Goal: Check status: Check status

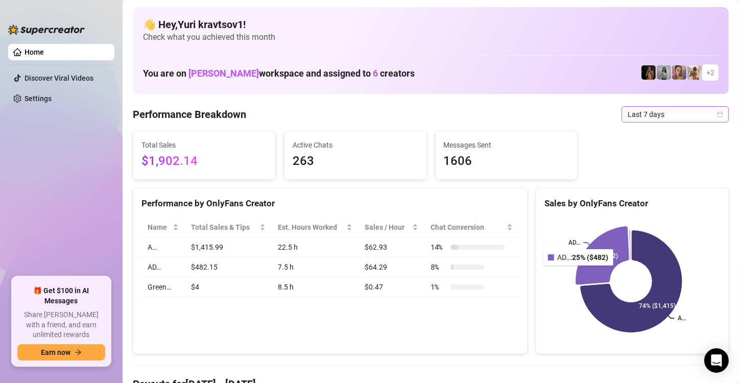
click at [662, 112] on span "Last 7 days" at bounding box center [675, 114] width 95 height 15
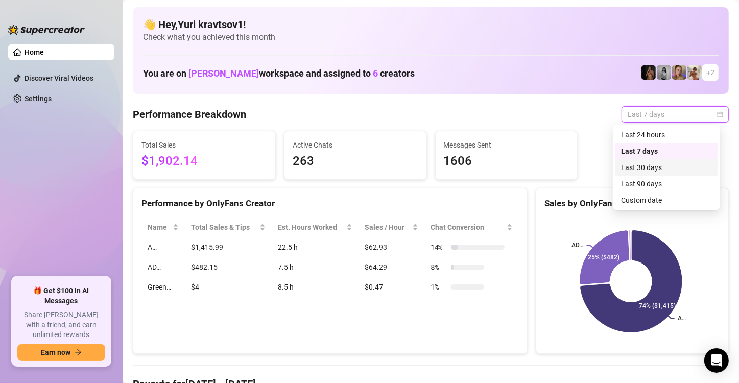
click at [656, 167] on div "Last 30 days" at bounding box center [666, 167] width 91 height 11
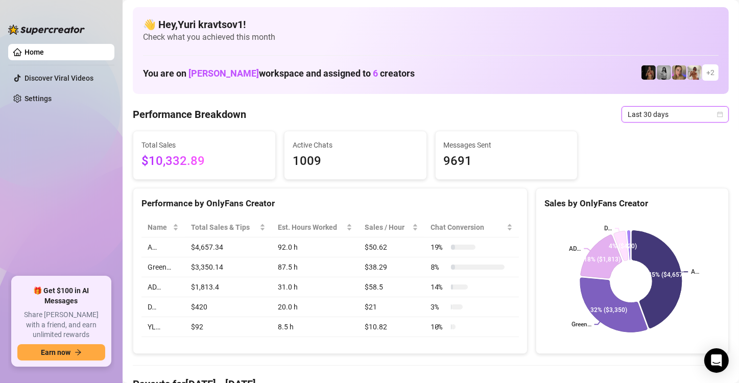
click at [660, 116] on span "Last 30 days" at bounding box center [675, 114] width 95 height 15
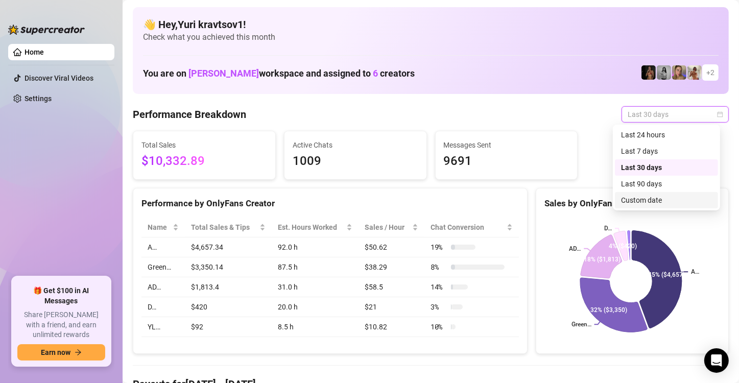
click at [667, 196] on div "Custom date" at bounding box center [666, 200] width 91 height 11
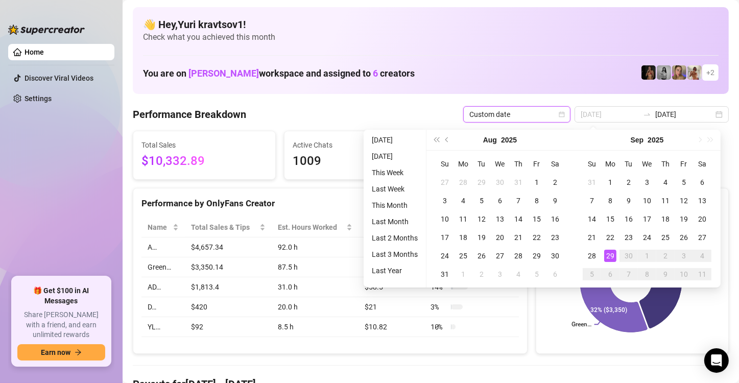
type input "[DATE]"
click at [606, 255] on div "29" at bounding box center [610, 256] width 12 height 12
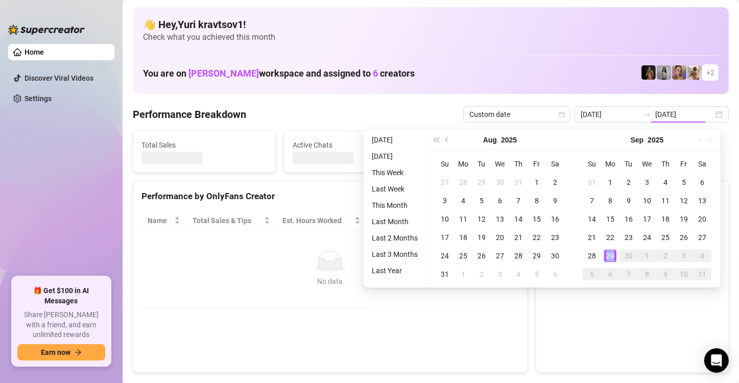
type input "[DATE]"
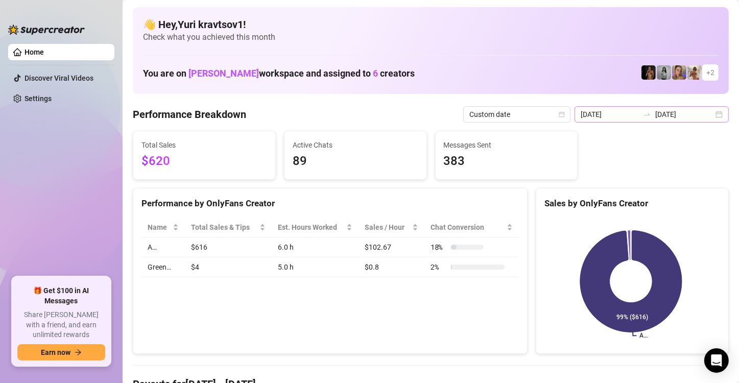
click at [711, 113] on div "[DATE] [DATE]" at bounding box center [652, 114] width 154 height 16
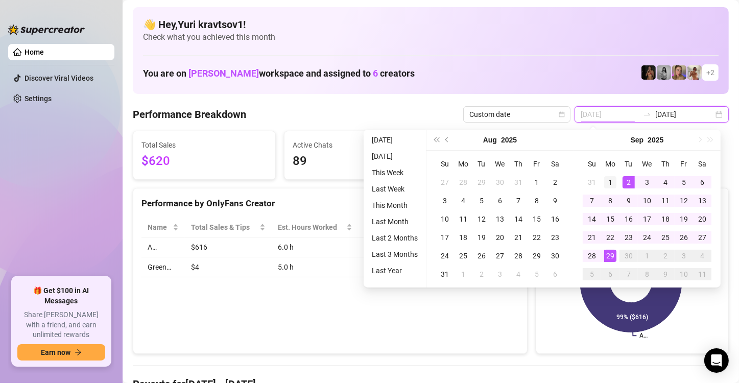
type input "[DATE]"
click at [609, 185] on div "1" at bounding box center [610, 182] width 12 height 12
type input "[DATE]"
click at [610, 251] on div "29" at bounding box center [610, 256] width 12 height 12
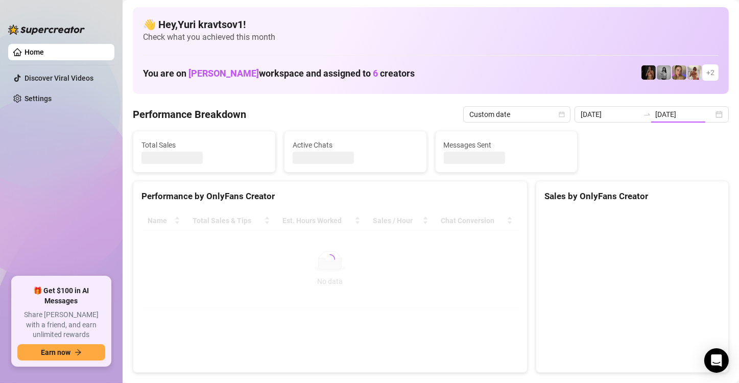
type input "[DATE]"
